Goal: Information Seeking & Learning: Learn about a topic

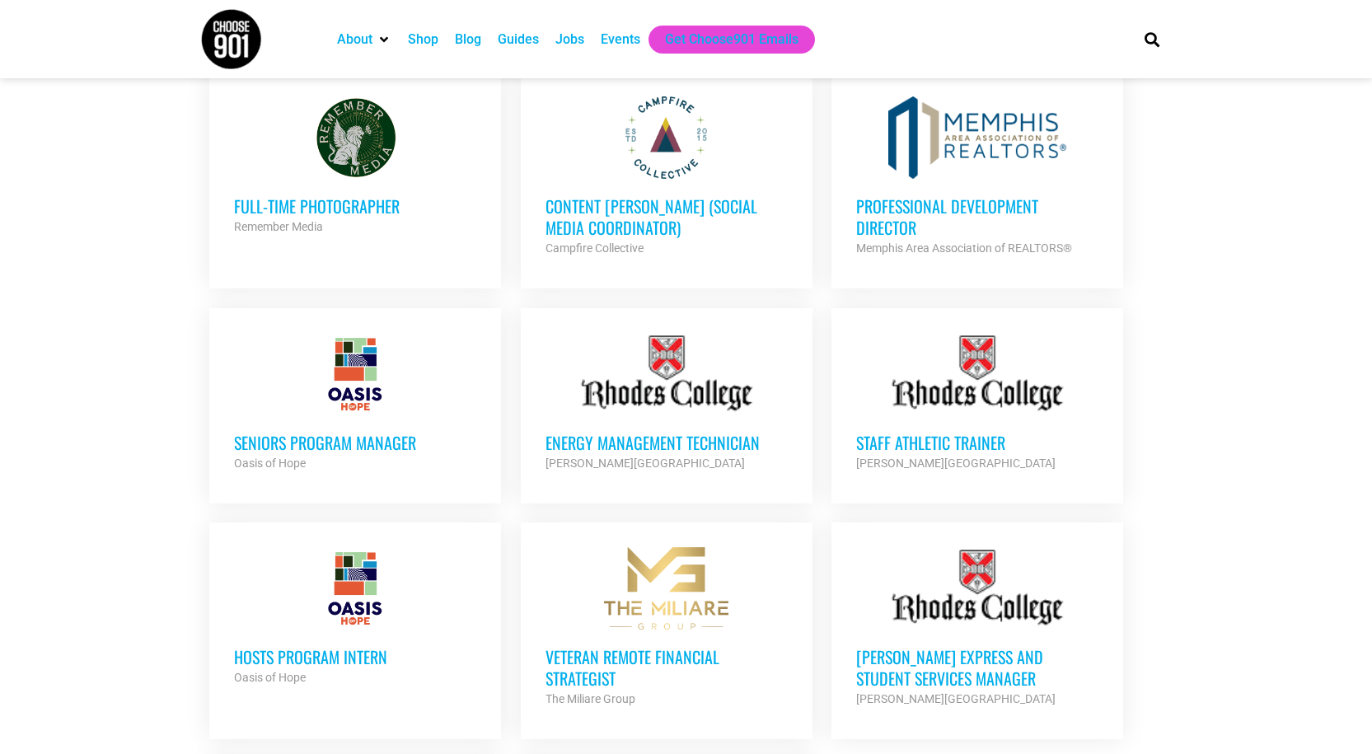
scroll to position [1401, 0]
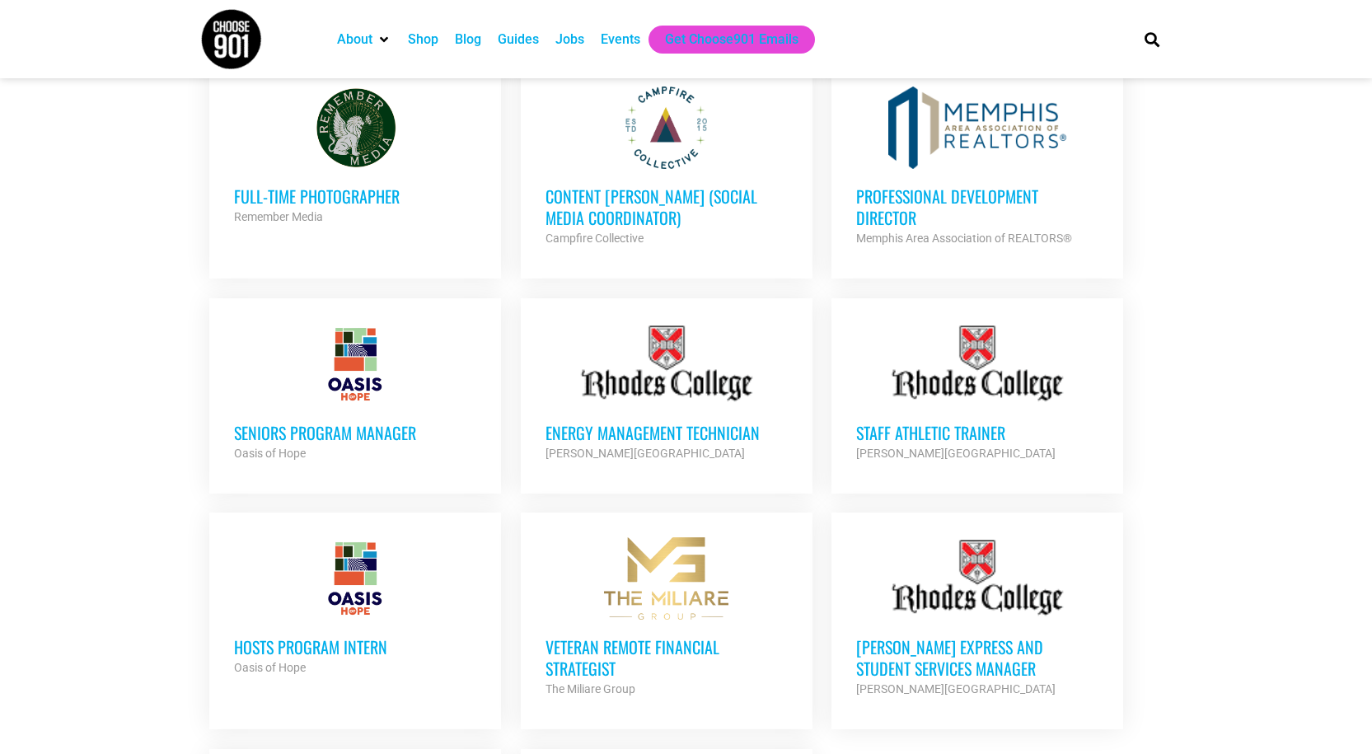
click at [895, 185] on h3 "Professional Development Director" at bounding box center [977, 206] width 242 height 43
click at [922, 186] on h3 "Professional Development Director" at bounding box center [977, 206] width 242 height 43
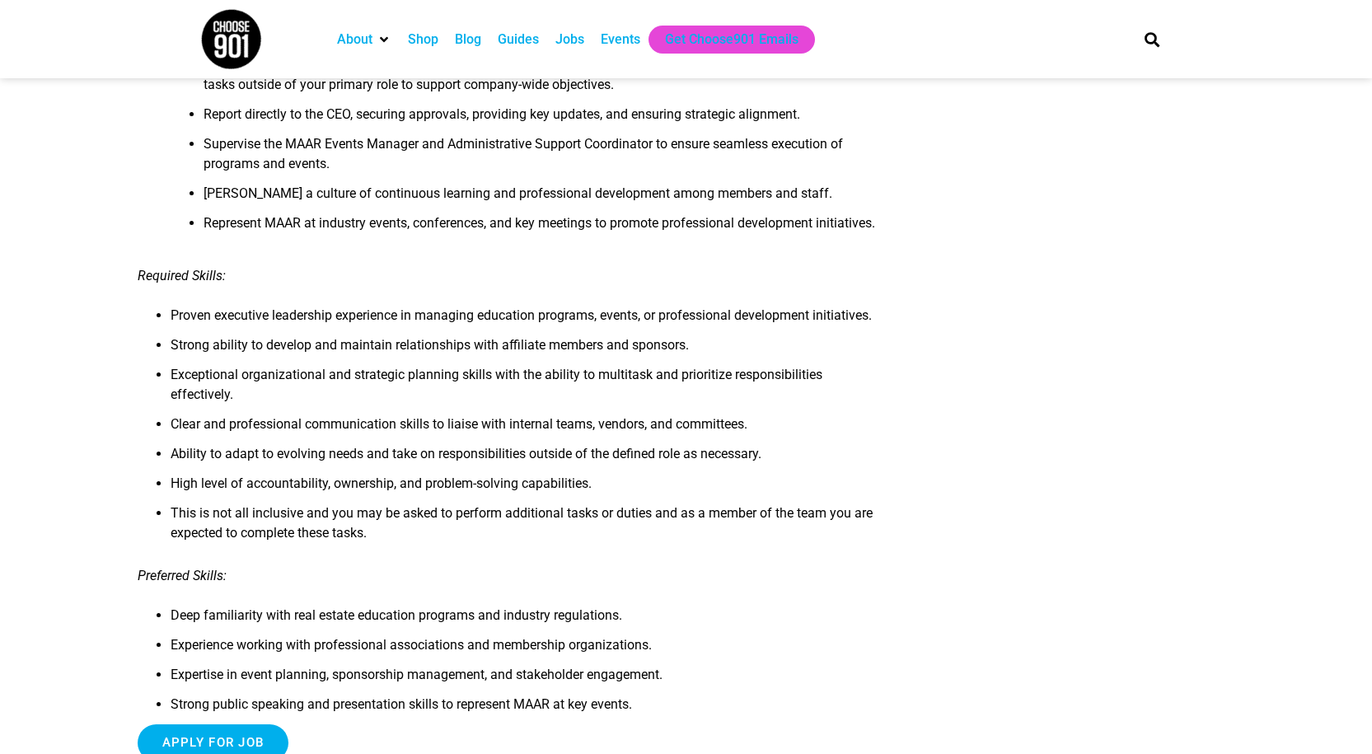
scroll to position [1187, 0]
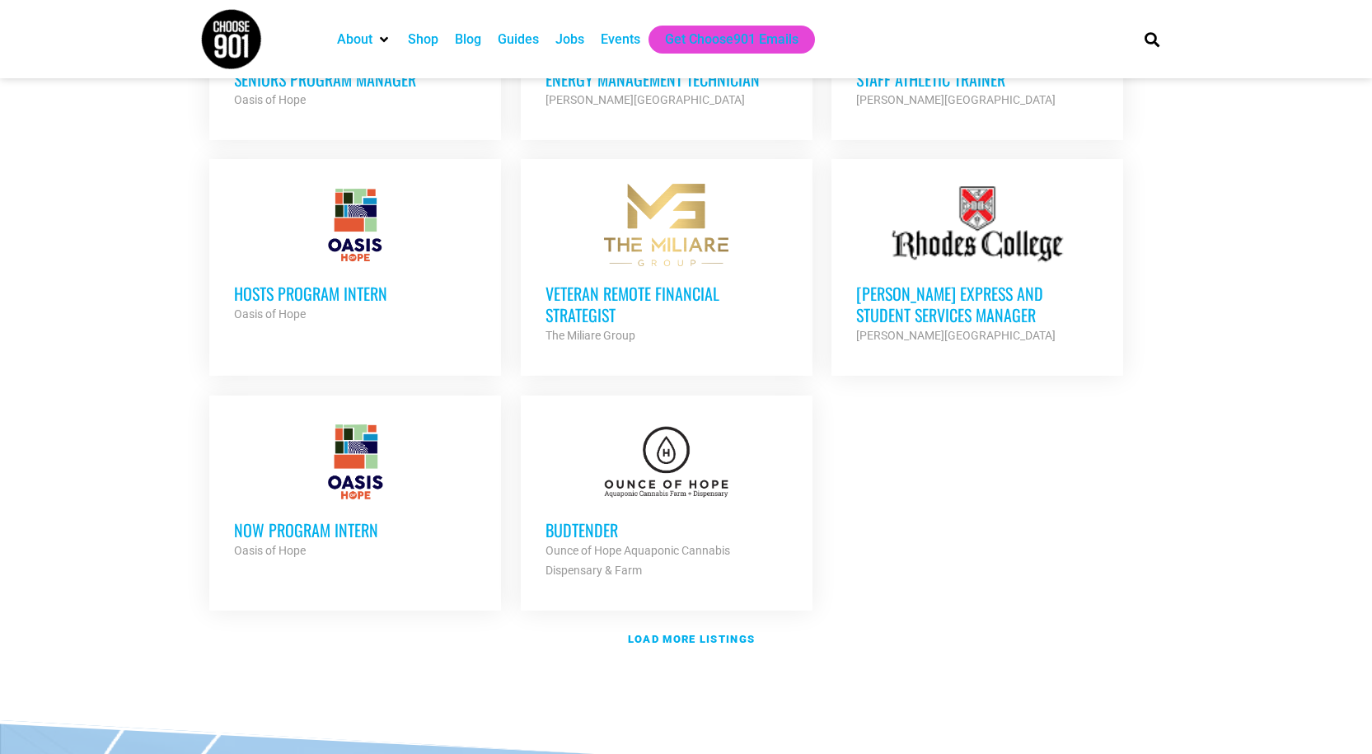
scroll to position [1978, 0]
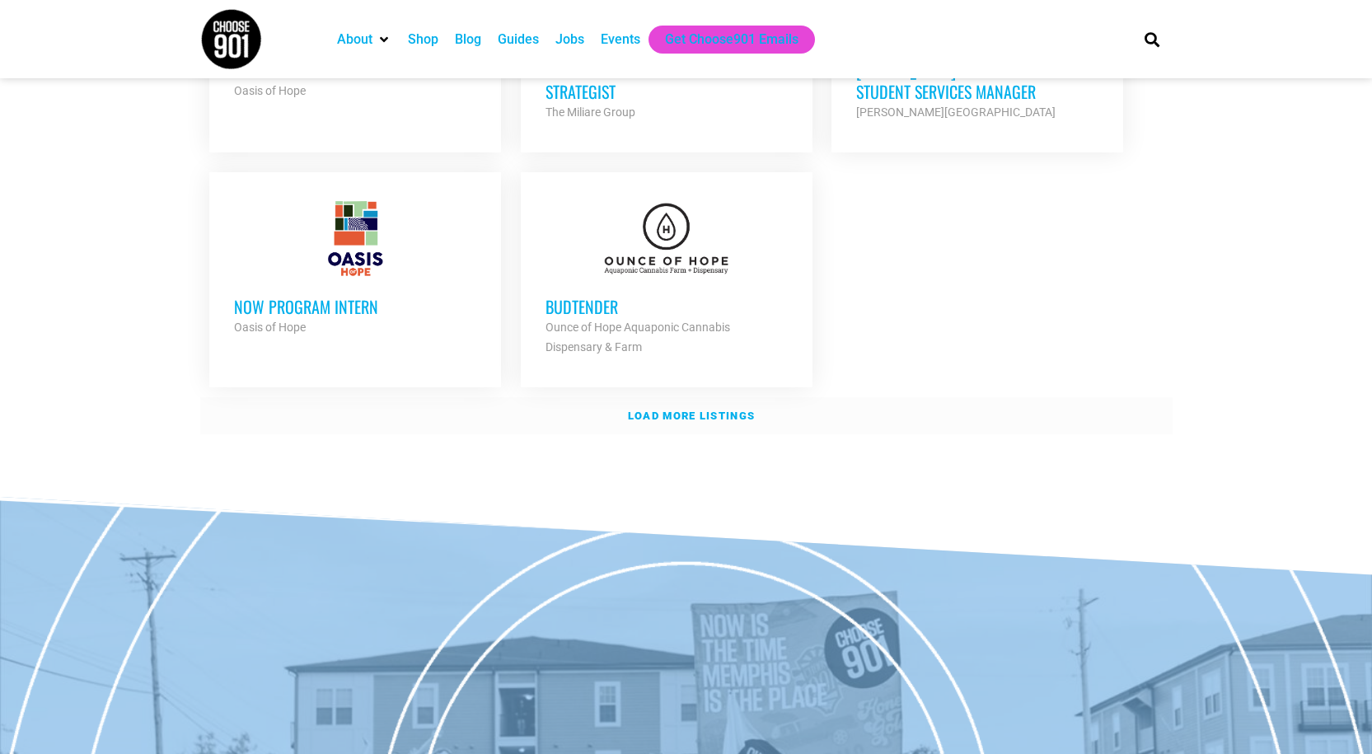
click at [654, 410] on strong "Load more listings" at bounding box center [691, 416] width 127 height 12
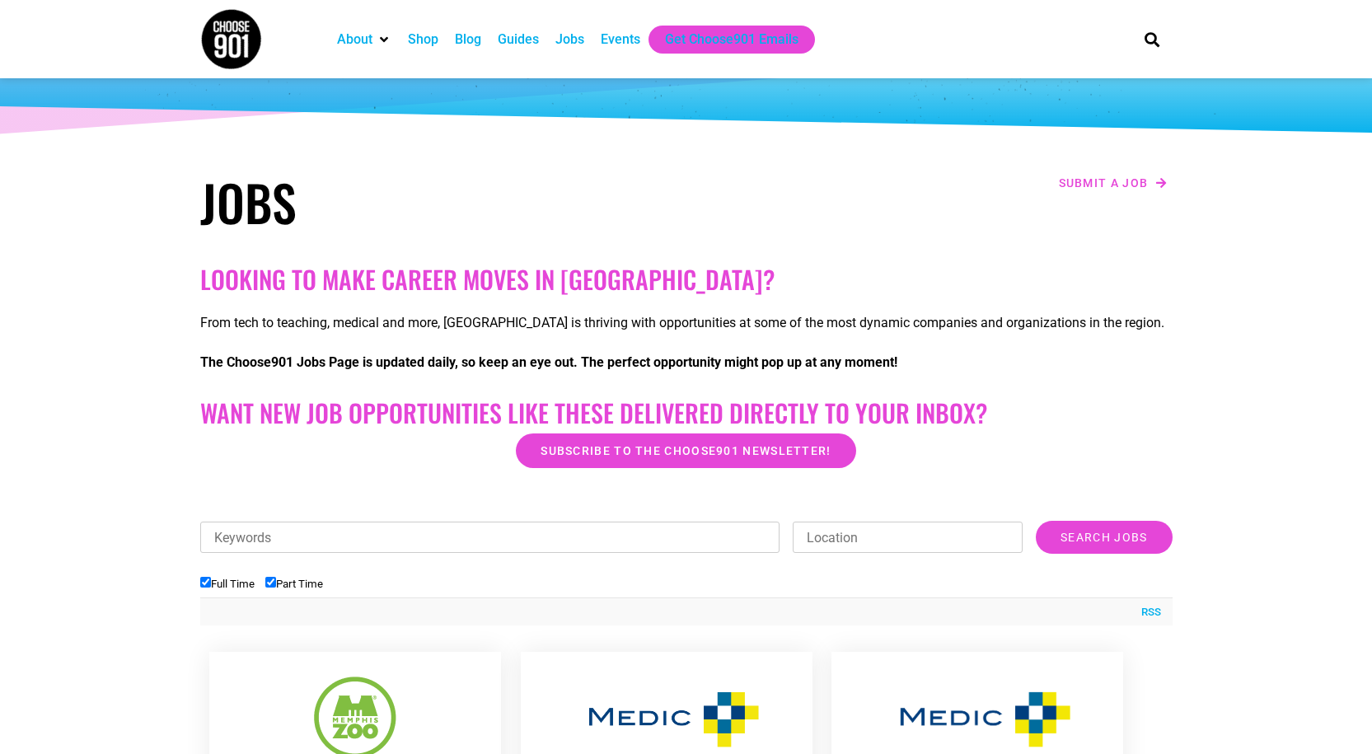
scroll to position [82, 0]
